Goal: Transaction & Acquisition: Purchase product/service

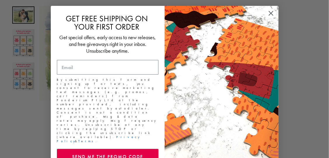
scroll to position [117, 0]
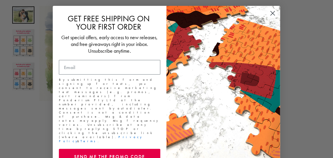
click at [271, 14] on icon "Close dialog" at bounding box center [273, 13] width 4 height 4
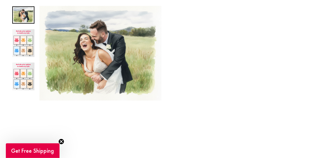
scroll to position [175, 0]
click at [23, 51] on img at bounding box center [23, 43] width 22 height 28
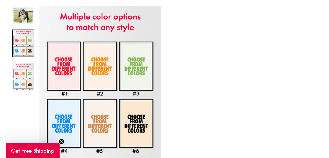
click at [128, 69] on button "Close (esc)" at bounding box center [100, 82] width 122 height 152
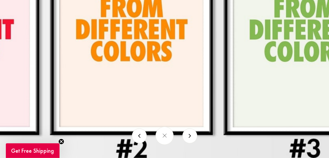
scroll to position [496, 0]
click at [138, 135] on button at bounding box center [139, 135] width 15 height 15
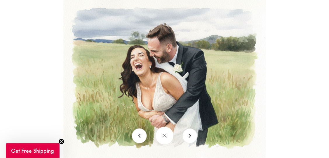
click at [171, 136] on button at bounding box center [164, 135] width 18 height 18
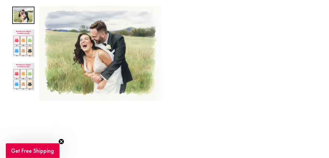
scroll to position [233, 0]
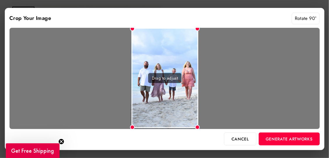
drag, startPoint x: 197, startPoint y: 127, endPoint x: 204, endPoint y: 113, distance: 15.9
click at [204, 113] on div "Drag to adjust" at bounding box center [164, 78] width 310 height 101
drag, startPoint x: 169, startPoint y: 127, endPoint x: 167, endPoint y: 111, distance: 16.1
click at [167, 111] on div "Drag to adjust" at bounding box center [164, 78] width 67 height 100
drag, startPoint x: 163, startPoint y: 51, endPoint x: 162, endPoint y: 46, distance: 5.6
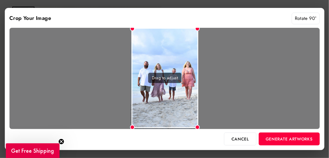
click at [162, 46] on div "Drag to adjust" at bounding box center [164, 78] width 67 height 100
click at [179, 113] on div "Drag to adjust" at bounding box center [164, 78] width 67 height 100
drag, startPoint x: 179, startPoint y: 112, endPoint x: 167, endPoint y: 111, distance: 11.7
click at [167, 111] on div "Drag to adjust" at bounding box center [164, 78] width 67 height 100
drag, startPoint x: 168, startPoint y: 127, endPoint x: 167, endPoint y: 121, distance: 6.2
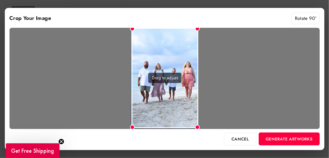
click at [167, 121] on div "Drag to adjust" at bounding box center [164, 78] width 67 height 100
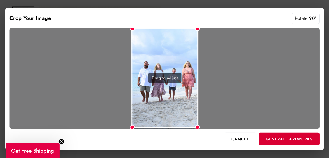
click at [278, 139] on button "Generate Artworks" at bounding box center [288, 138] width 61 height 13
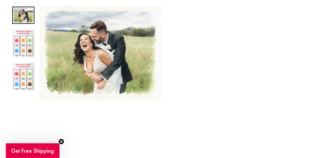
scroll to position [228, 0]
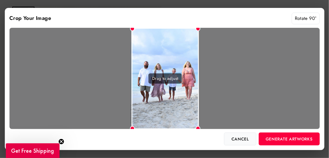
click at [241, 139] on button "Cancel" at bounding box center [240, 138] width 32 height 13
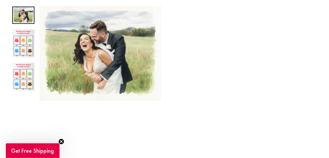
scroll to position [374, 0]
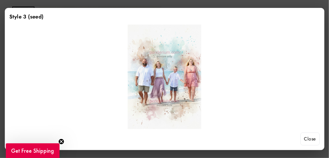
click at [311, 137] on button "Close" at bounding box center [309, 138] width 19 height 13
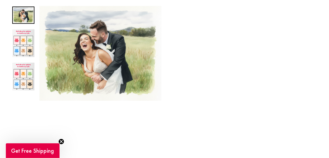
scroll to position [433, 0]
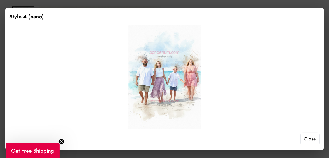
click at [311, 139] on button "Close" at bounding box center [309, 138] width 19 height 13
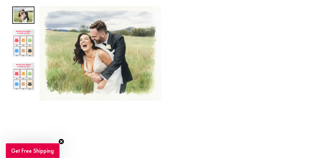
scroll to position [462, 0]
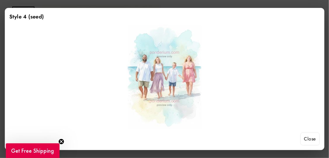
click at [310, 139] on button "Close" at bounding box center [309, 138] width 19 height 13
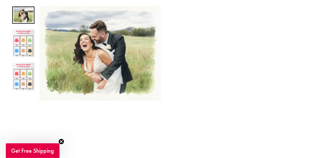
scroll to position [491, 0]
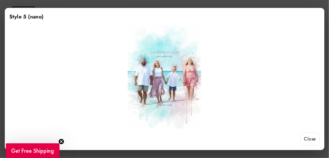
click at [311, 138] on button "Close" at bounding box center [309, 138] width 19 height 13
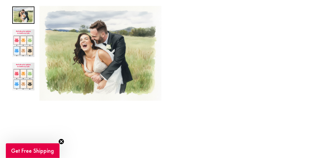
scroll to position [520, 0]
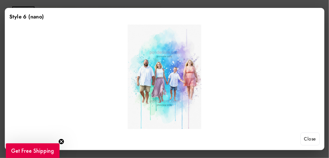
click at [311, 140] on button "Close" at bounding box center [309, 138] width 19 height 13
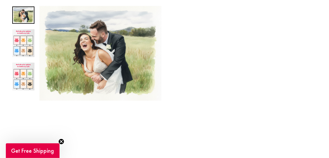
scroll to position [578, 0]
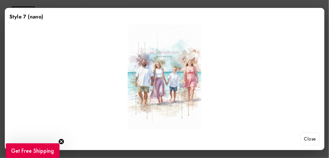
click at [316, 140] on button "Close" at bounding box center [309, 138] width 19 height 13
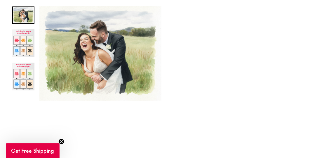
scroll to position [462, 0]
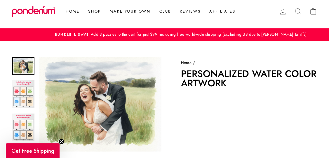
scroll to position [462, 0]
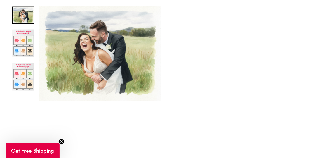
scroll to position [233, 0]
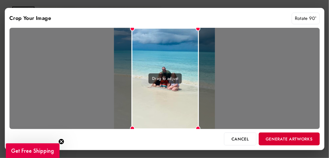
click at [300, 140] on button "Generate Artworks" at bounding box center [288, 138] width 61 height 13
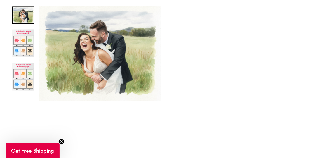
scroll to position [345, 0]
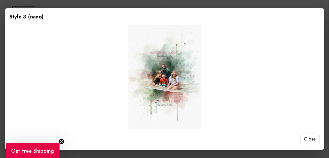
click at [308, 138] on button "Close" at bounding box center [309, 138] width 19 height 13
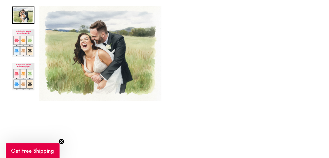
scroll to position [403, 0]
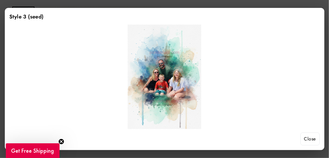
click at [315, 138] on button "Close" at bounding box center [309, 138] width 19 height 13
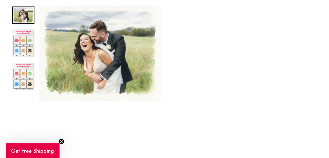
scroll to position [433, 0]
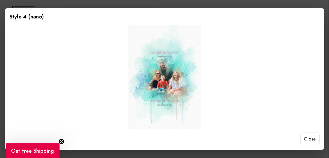
click at [312, 136] on button "Close" at bounding box center [309, 138] width 19 height 13
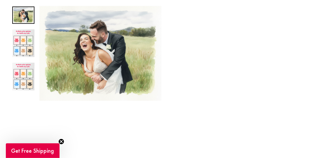
scroll to position [462, 0]
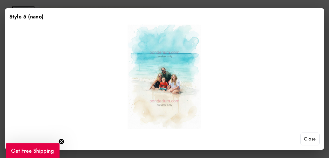
click at [314, 137] on button "Close" at bounding box center [309, 138] width 19 height 13
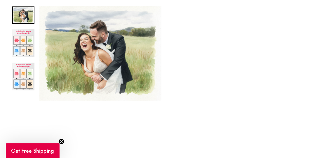
scroll to position [520, 0]
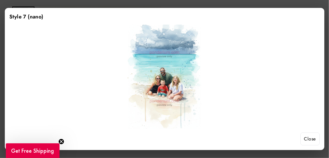
click at [307, 139] on button "Close" at bounding box center [309, 138] width 19 height 13
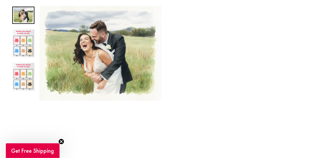
scroll to position [316, 0]
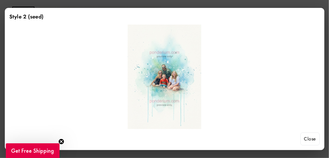
click at [315, 139] on button "Close" at bounding box center [309, 138] width 19 height 13
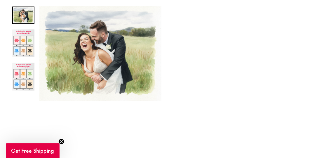
scroll to position [345, 0]
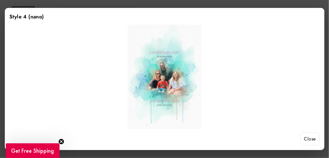
scroll to position [433, 0]
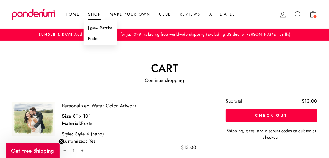
click at [92, 38] on link "Posters" at bounding box center [100, 38] width 33 height 11
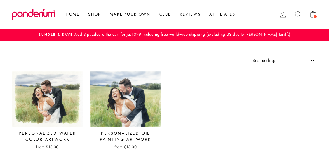
select select "best-selling"
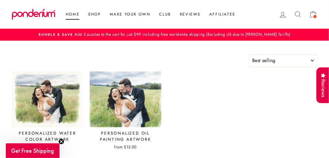
click at [74, 14] on link "Home" at bounding box center [72, 14] width 22 height 11
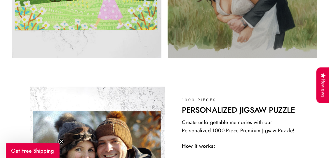
scroll to position [554, 0]
